Goal: Task Accomplishment & Management: Manage account settings

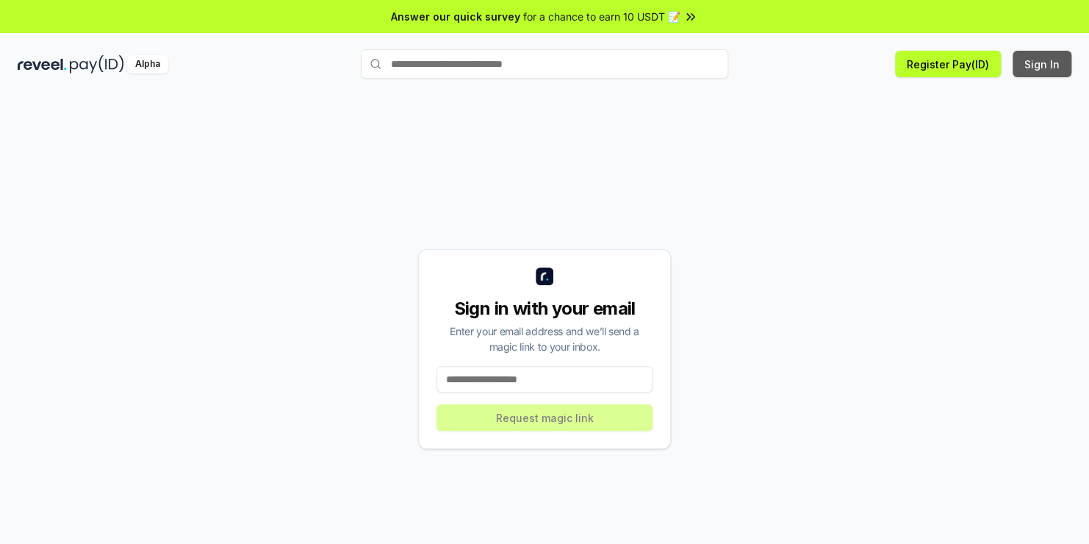
click at [1041, 70] on button "Sign In" at bounding box center [1041, 64] width 59 height 26
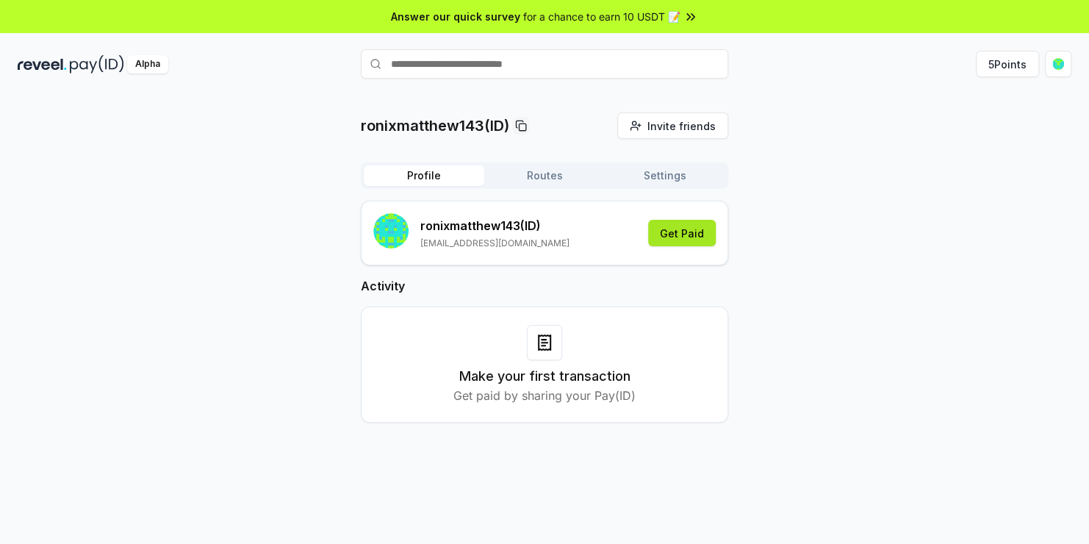
click at [701, 223] on button "Get Paid" at bounding box center [682, 233] width 68 height 26
click at [685, 13] on icon at bounding box center [690, 17] width 15 height 15
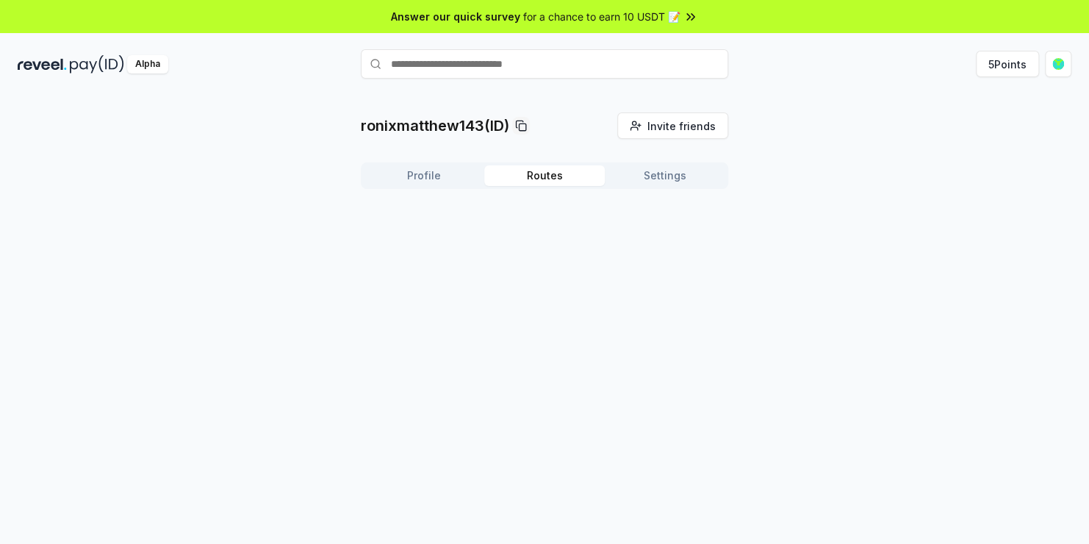
click at [547, 173] on button "Routes" at bounding box center [544, 175] width 120 height 21
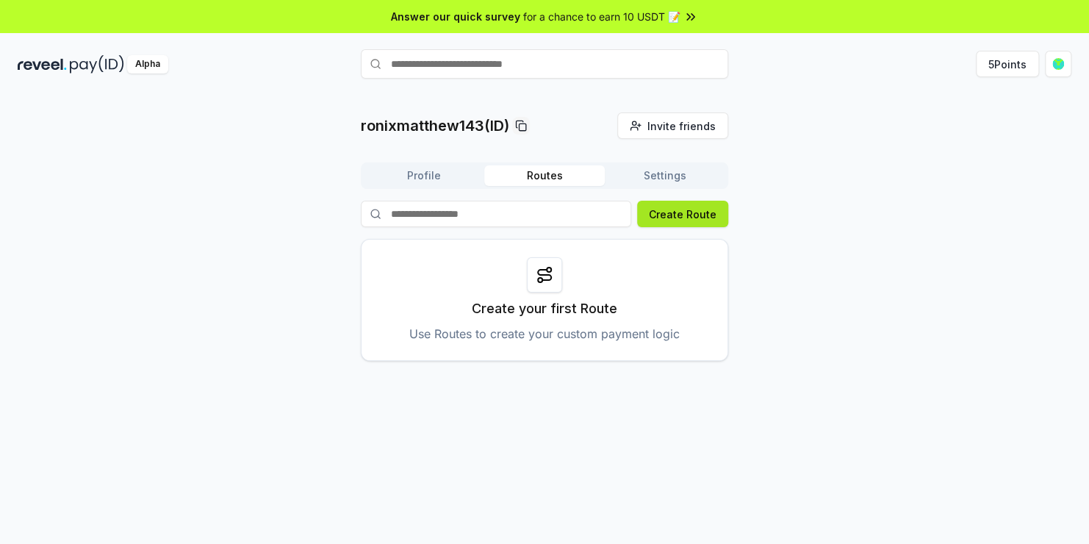
click at [654, 214] on button "Create Route" at bounding box center [682, 214] width 91 height 26
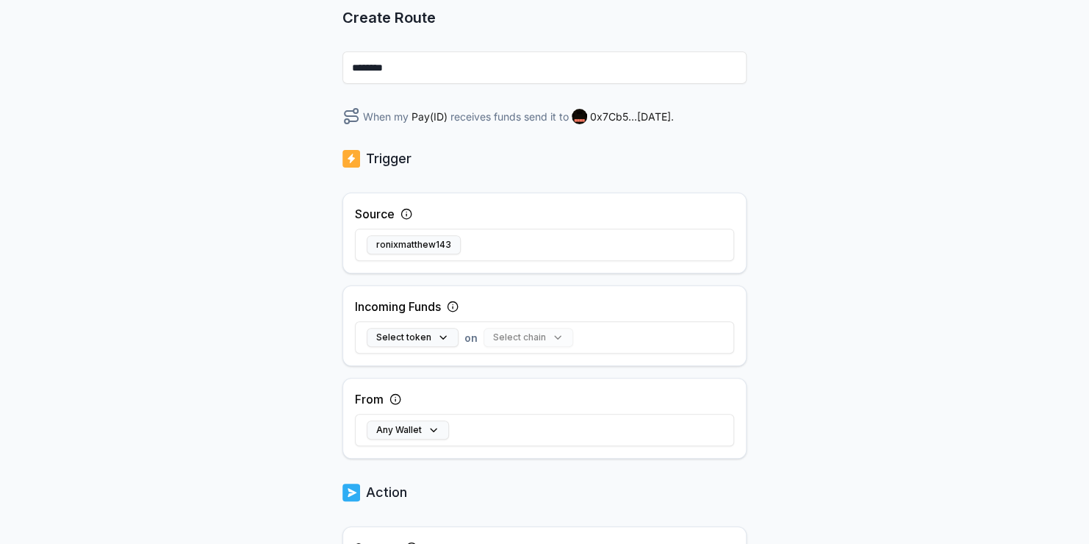
scroll to position [204, 0]
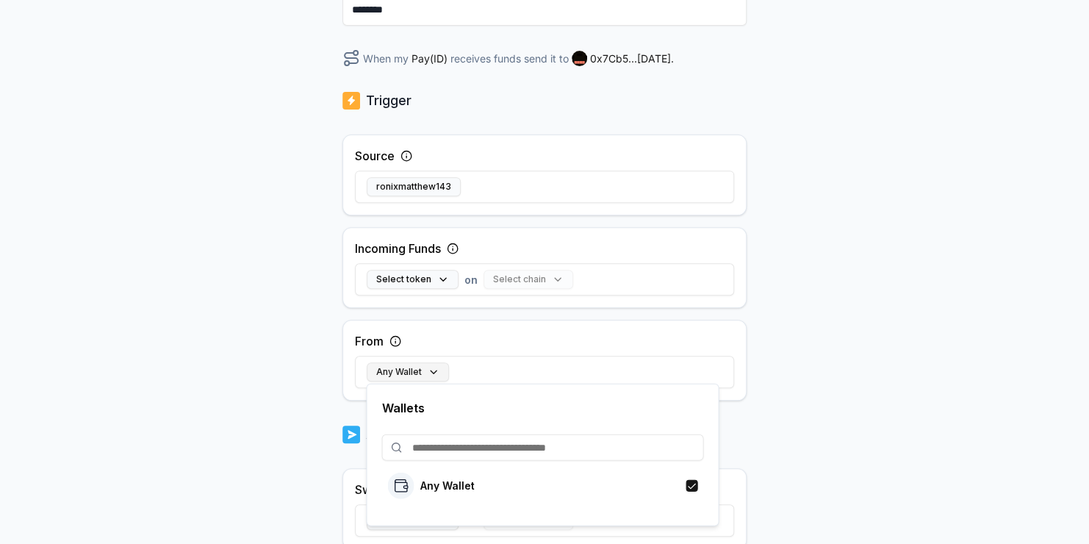
click at [430, 370] on button "Any Wallet" at bounding box center [408, 371] width 82 height 19
click at [418, 275] on button "Select token" at bounding box center [413, 279] width 92 height 19
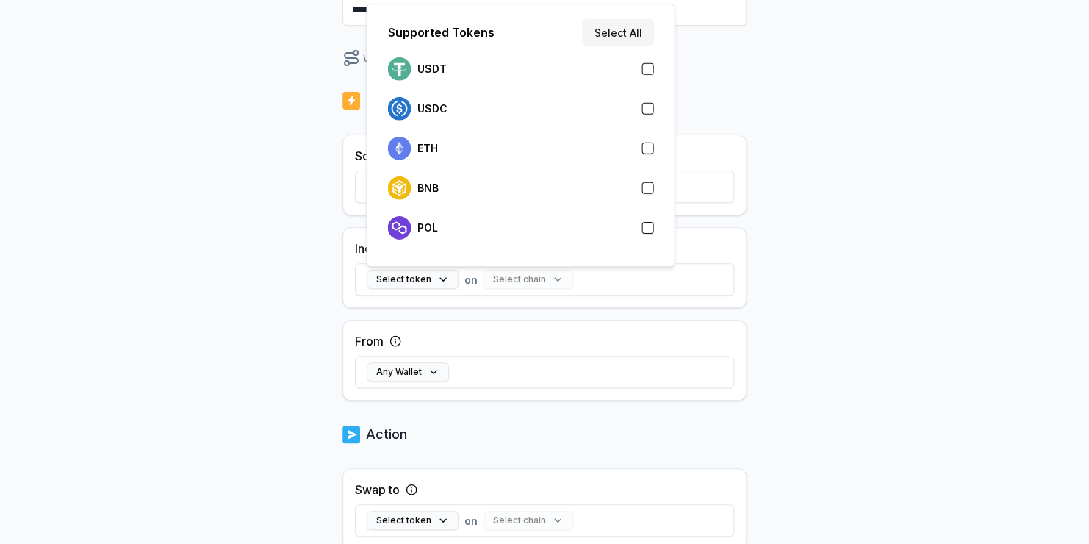
click at [648, 71] on button "button" at bounding box center [647, 69] width 12 height 12
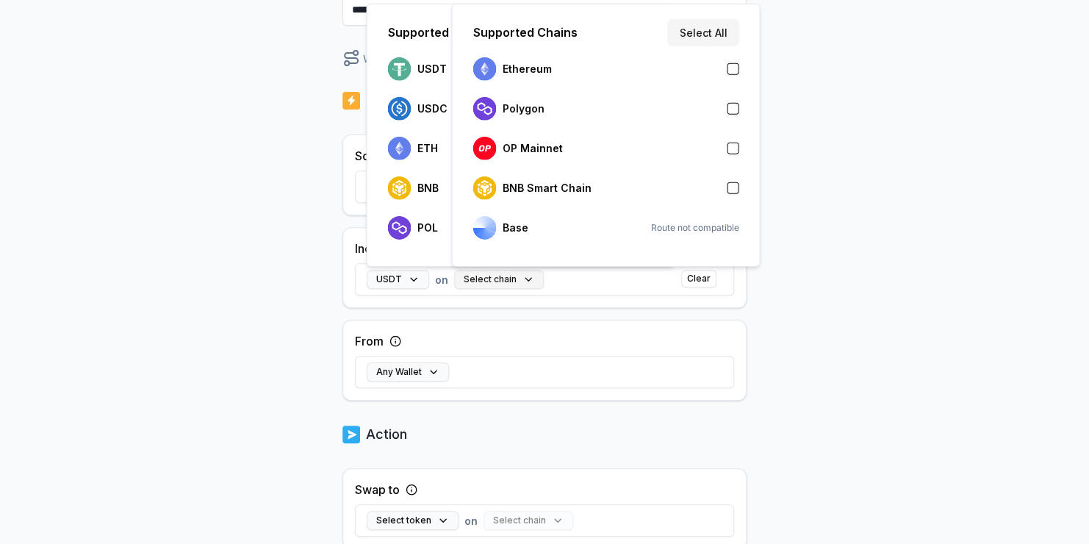
click at [494, 284] on button "Select chain" at bounding box center [499, 279] width 90 height 19
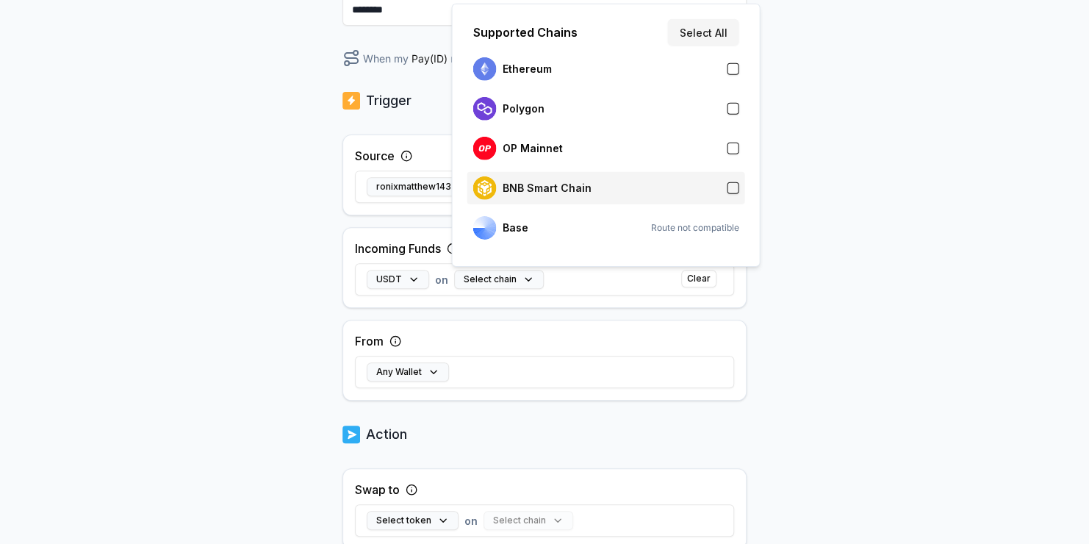
click at [736, 195] on div "BNB Smart Chain" at bounding box center [605, 188] width 266 height 24
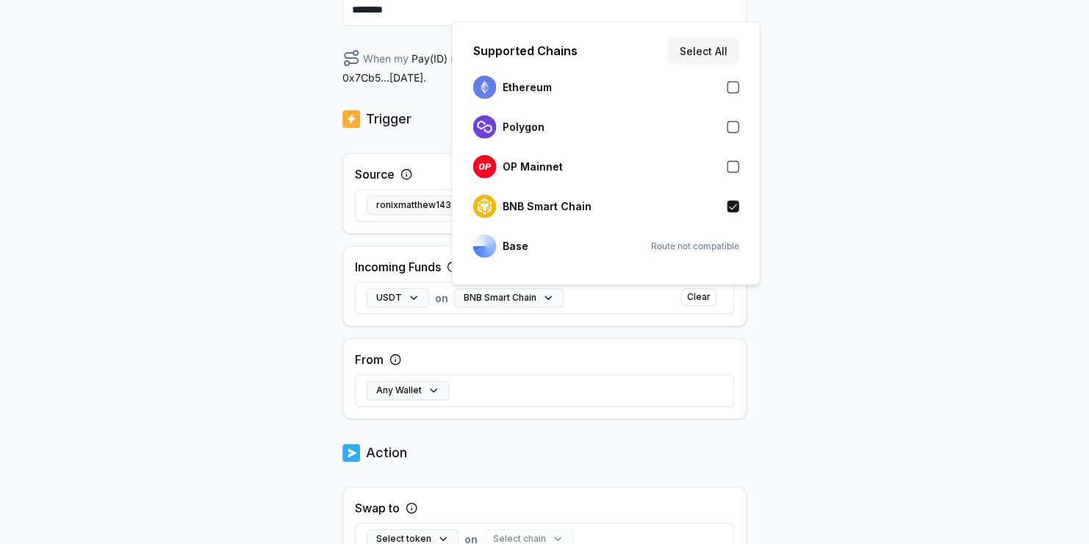
click at [602, 377] on div "Any Wallet" at bounding box center [544, 390] width 379 height 43
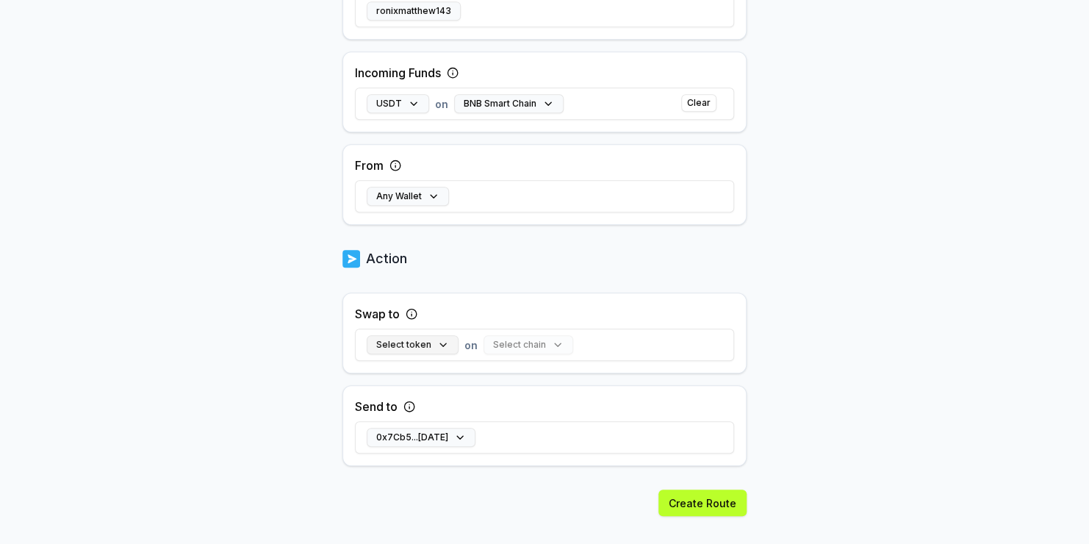
scroll to position [0, 0]
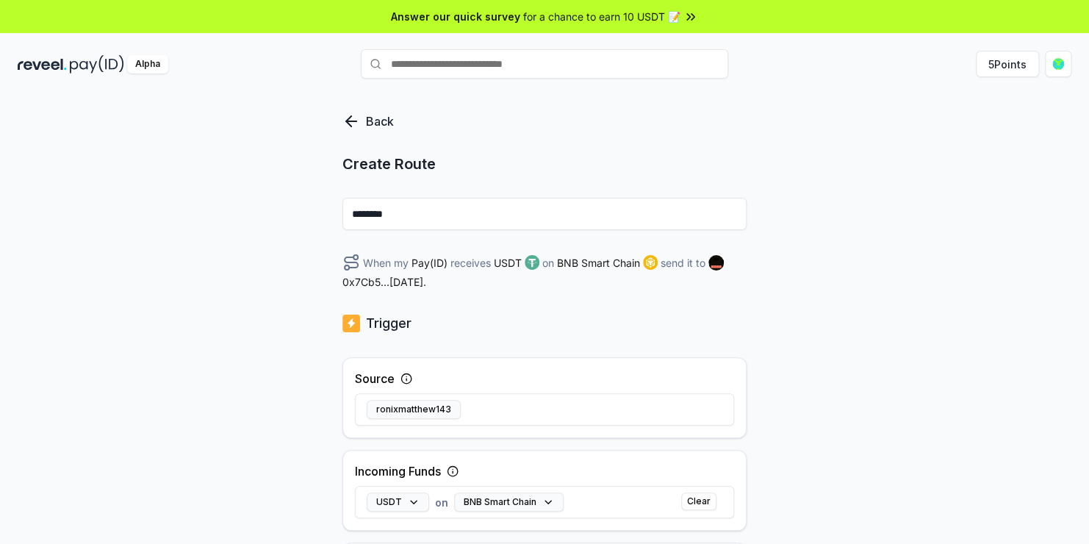
click at [361, 115] on div "Back" at bounding box center [378, 121] width 73 height 18
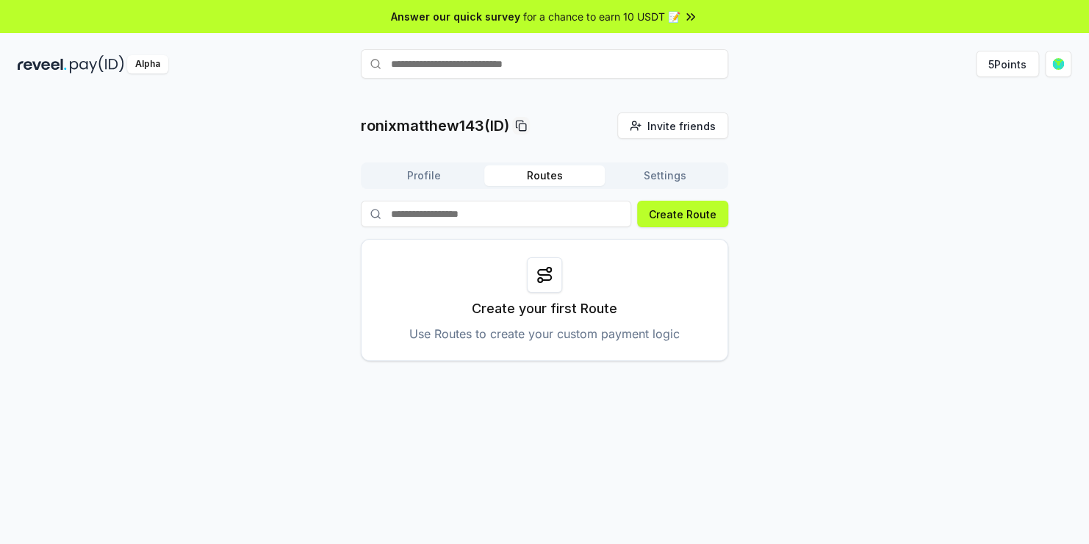
click at [441, 184] on button "Profile" at bounding box center [424, 175] width 120 height 21
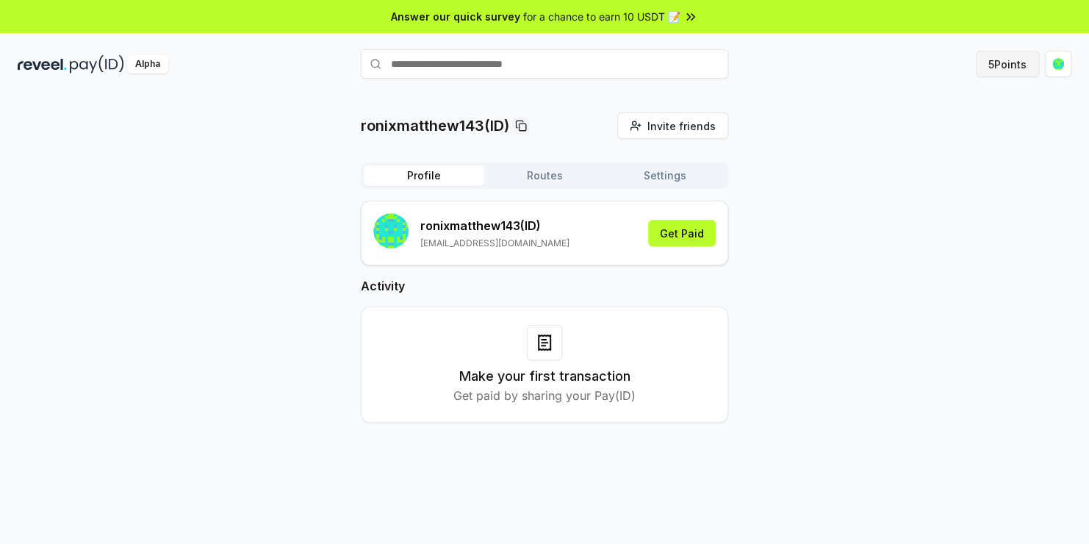
click at [1005, 54] on button "5 Points" at bounding box center [1006, 64] width 63 height 26
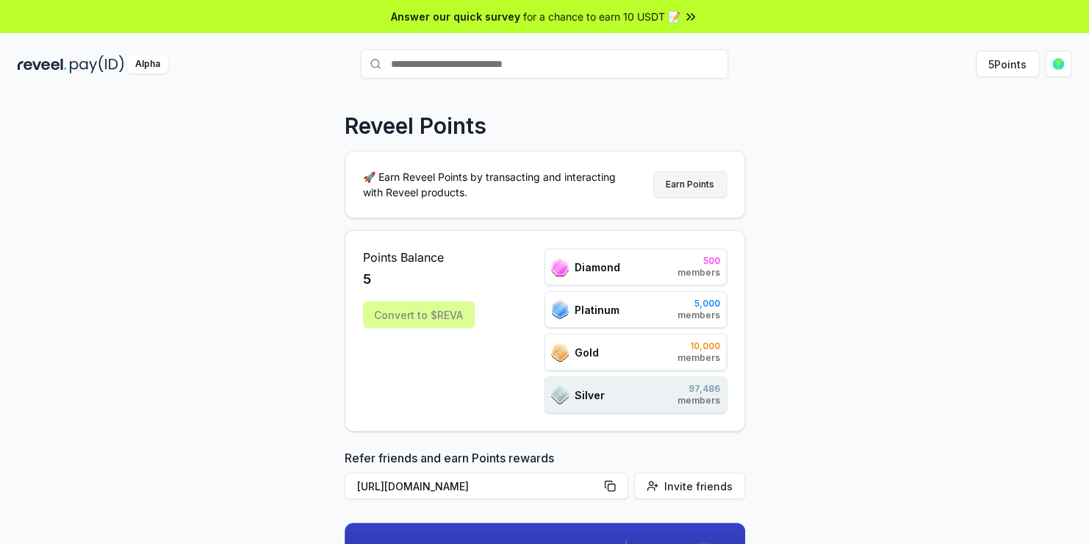
click at [682, 182] on button "Earn Points" at bounding box center [689, 184] width 73 height 26
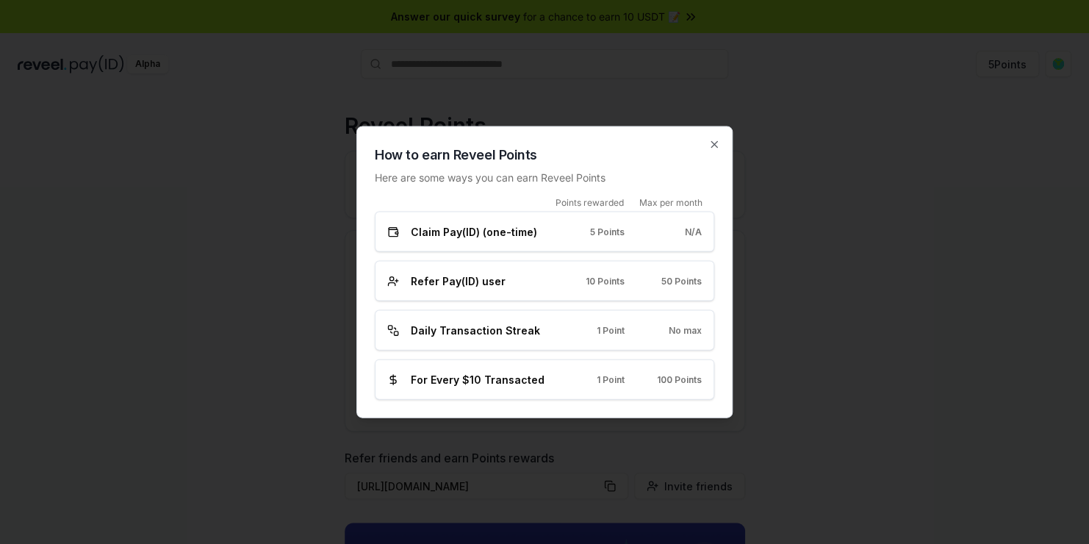
click at [530, 326] on span "Daily Transaction Streak" at bounding box center [475, 329] width 129 height 15
click at [711, 148] on icon "button" at bounding box center [714, 145] width 12 height 12
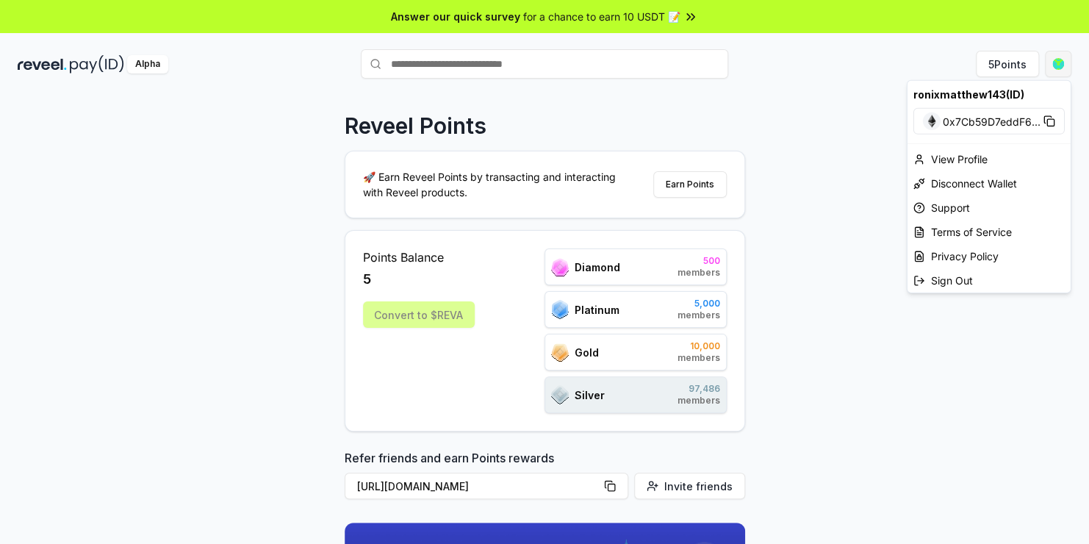
click at [1057, 65] on html "Answer our quick survey for a chance to earn 10 USDT 📝 Alpha 5 Points Reveel Po…" at bounding box center [544, 272] width 1089 height 544
click at [1049, 118] on icon at bounding box center [1049, 121] width 12 height 12
click at [932, 159] on div "View Profile" at bounding box center [988, 159] width 163 height 24
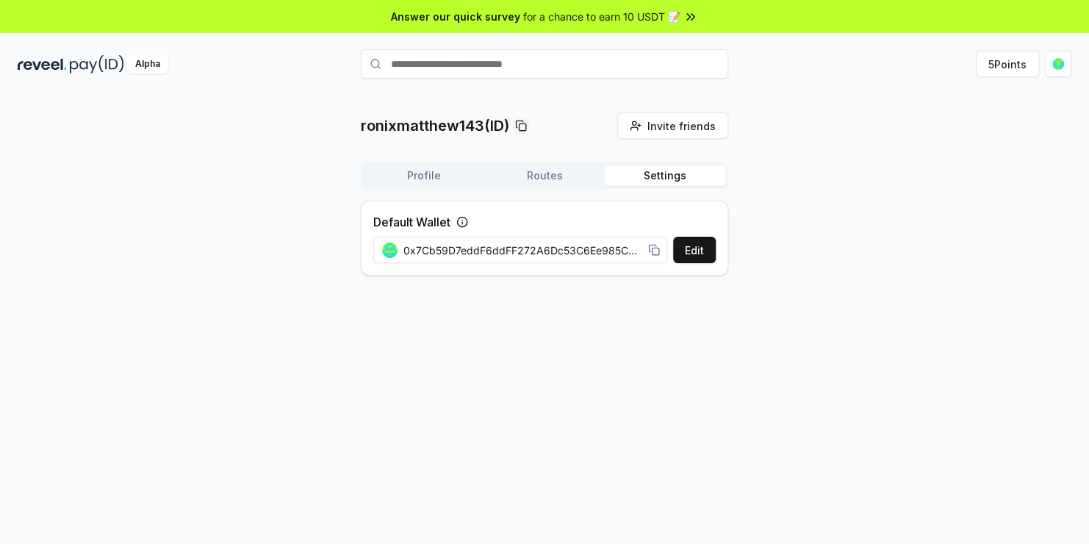
click at [671, 170] on button "Settings" at bounding box center [664, 175] width 120 height 21
click at [461, 224] on icon at bounding box center [462, 222] width 12 height 12
click at [701, 250] on button "Edit" at bounding box center [694, 250] width 43 height 26
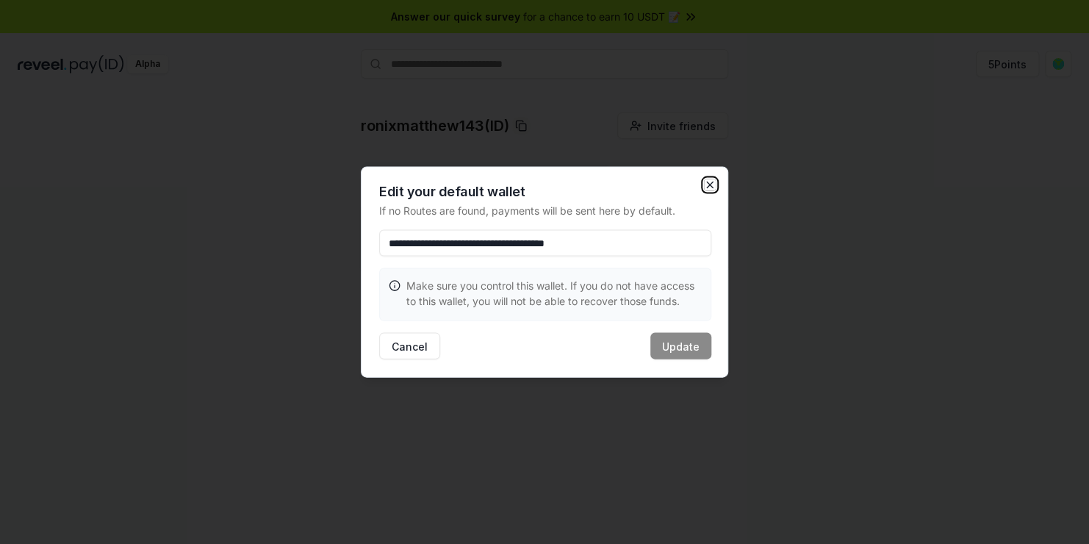
click at [709, 181] on icon "button" at bounding box center [710, 185] width 12 height 12
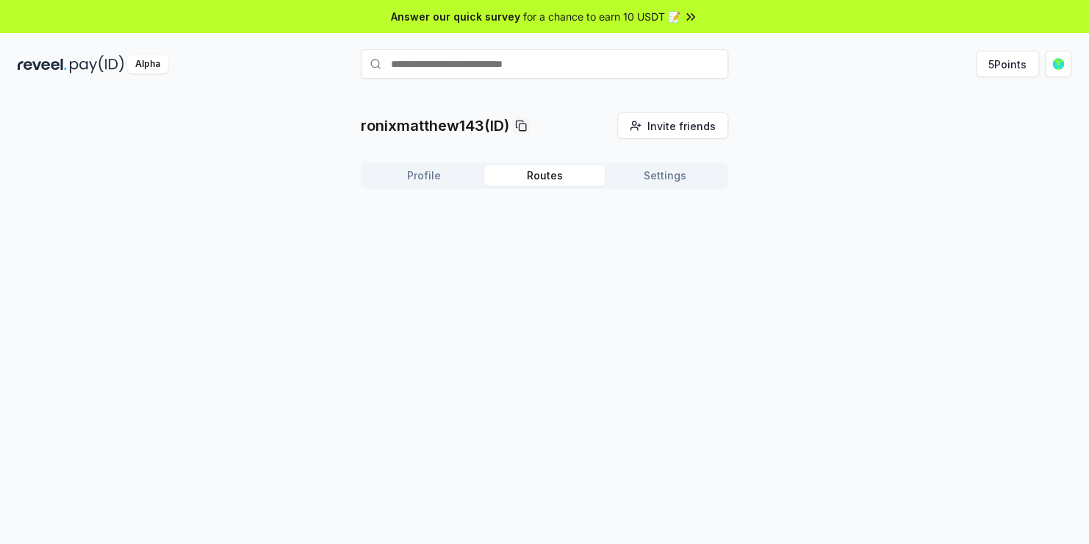
click at [559, 170] on button "Routes" at bounding box center [544, 175] width 120 height 21
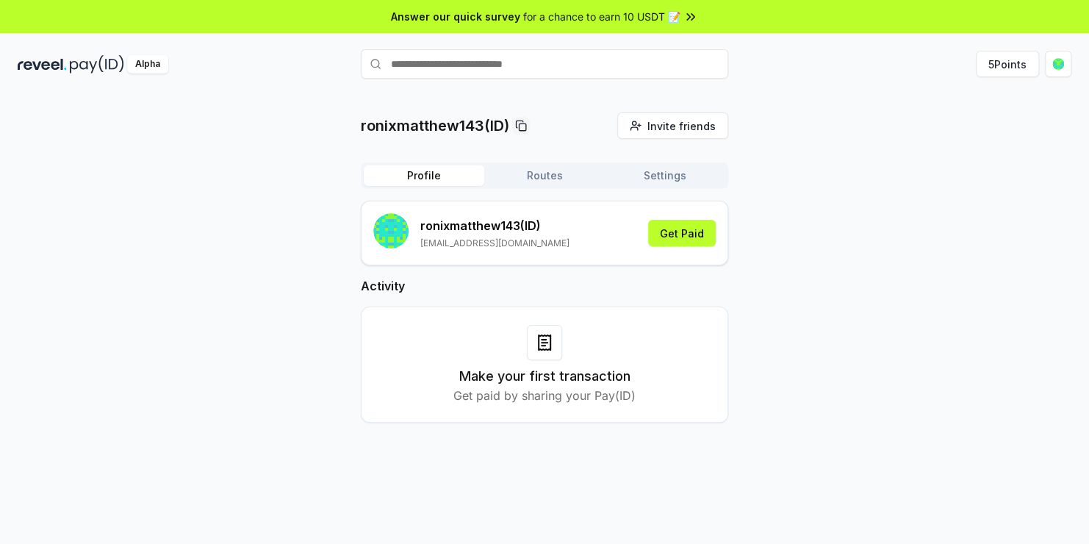
click at [433, 176] on button "Profile" at bounding box center [424, 175] width 120 height 21
